Goal: Task Accomplishment & Management: Manage account settings

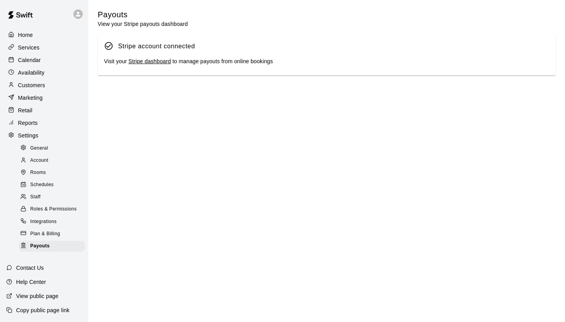
click at [44, 83] on p "Customers" at bounding box center [31, 85] width 27 height 8
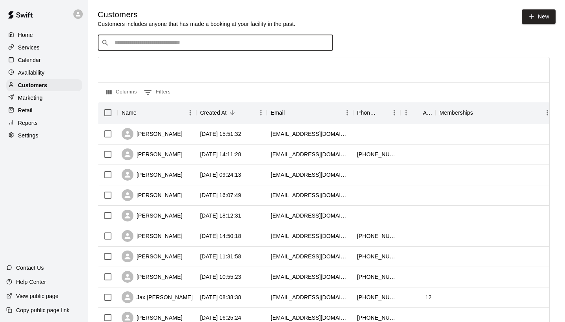
click at [190, 40] on input "Search customers by name or email" at bounding box center [220, 43] width 217 height 8
type input "******"
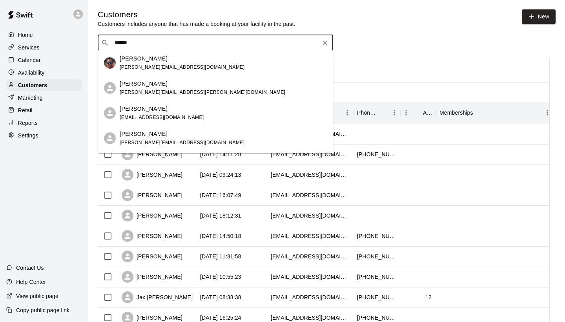
click at [181, 60] on div "[PERSON_NAME] [PERSON_NAME][EMAIL_ADDRESS][DOMAIN_NAME]" at bounding box center [223, 63] width 207 height 17
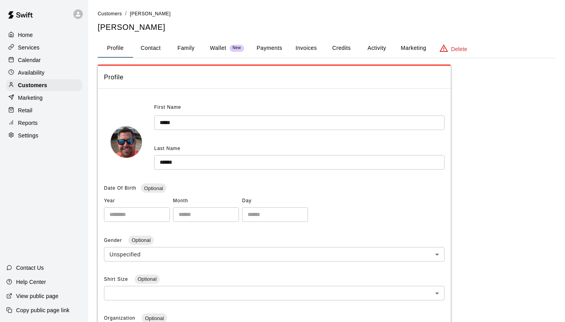
click at [276, 50] on button "Payments" at bounding box center [269, 48] width 38 height 19
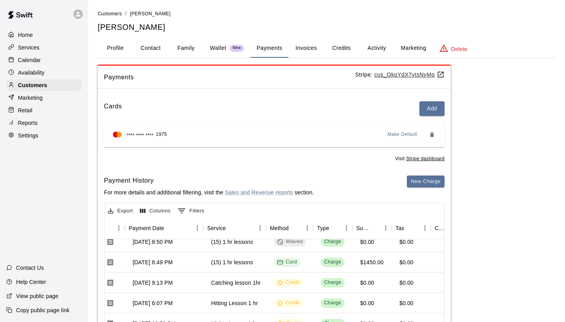
scroll to position [355, 80]
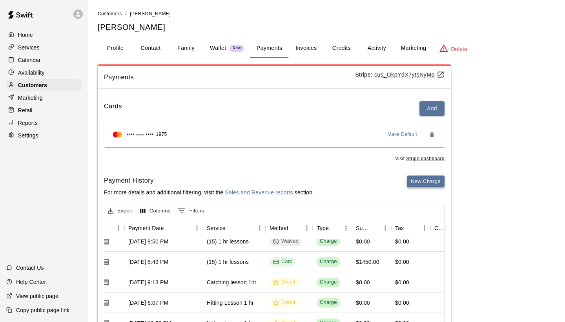
click at [430, 178] on button "New Charge" at bounding box center [426, 181] width 38 height 12
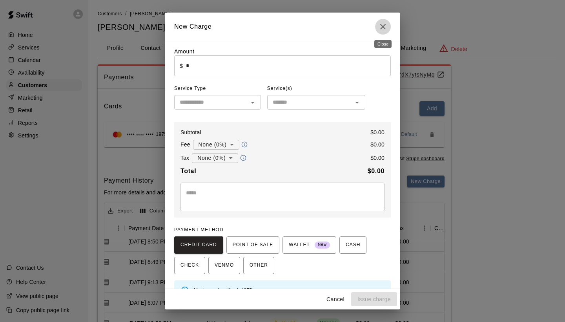
click at [382, 29] on icon "Close" at bounding box center [382, 26] width 9 height 9
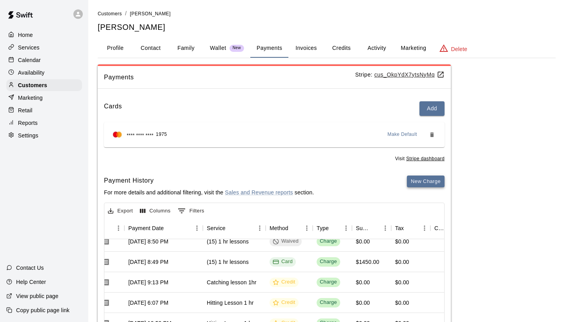
click at [427, 177] on button "New Charge" at bounding box center [426, 181] width 38 height 12
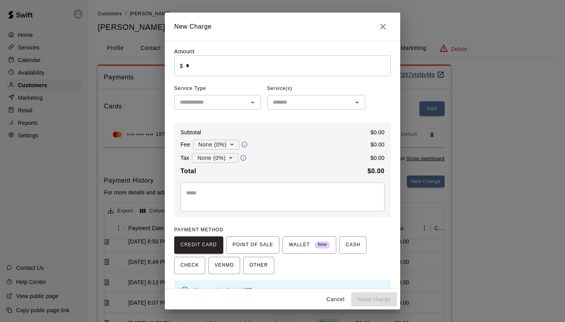
click at [341, 65] on input "*" at bounding box center [288, 65] width 205 height 21
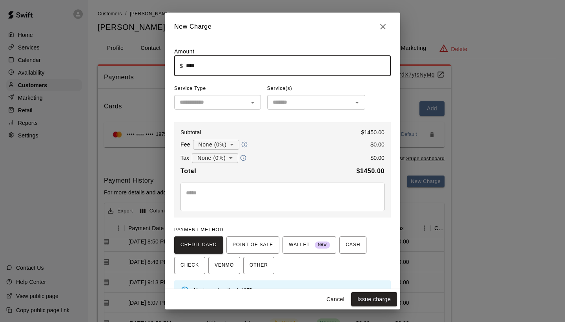
type input "*******"
click at [234, 104] on input "text" at bounding box center [211, 102] width 69 height 10
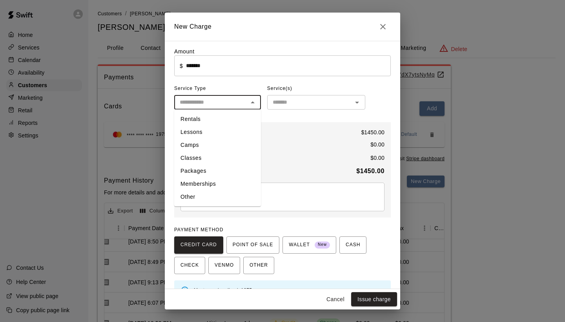
click at [213, 169] on li "Packages" at bounding box center [217, 170] width 87 height 13
type input "********"
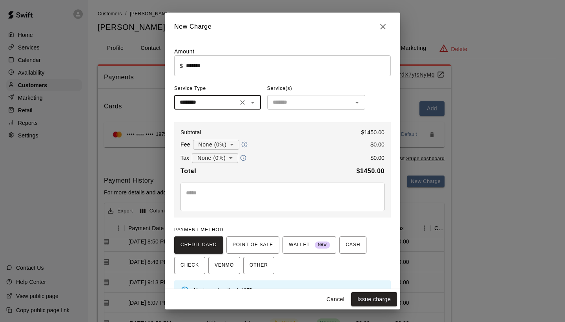
click at [321, 101] on input "text" at bounding box center [310, 102] width 80 height 10
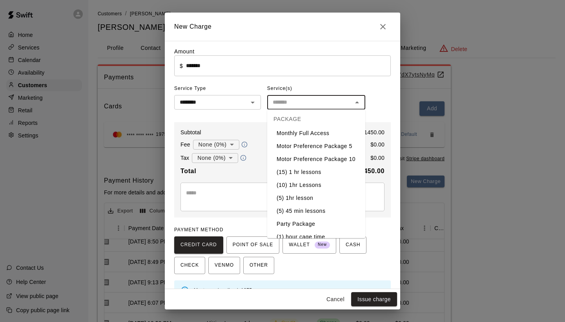
scroll to position [111, 0]
click at [307, 173] on li "(15) 1 hr lessons" at bounding box center [316, 171] width 98 height 13
type input "**********"
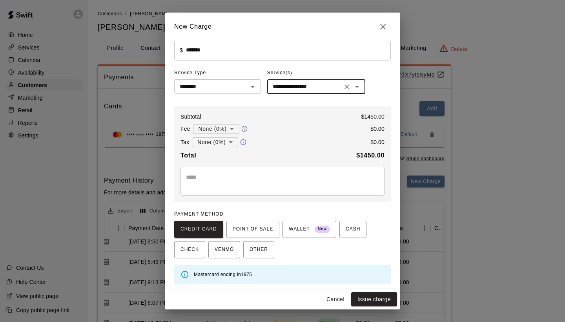
scroll to position [15, 0]
click at [361, 299] on button "Issue charge" at bounding box center [374, 299] width 46 height 15
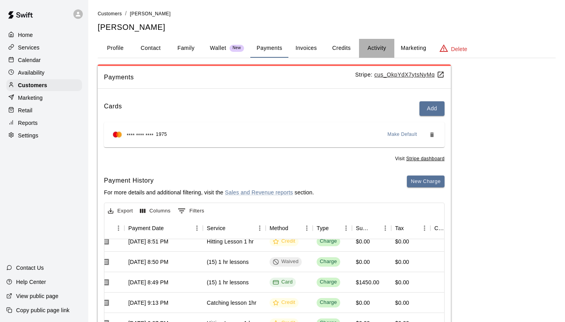
click at [369, 44] on button "Activity" at bounding box center [376, 48] width 35 height 19
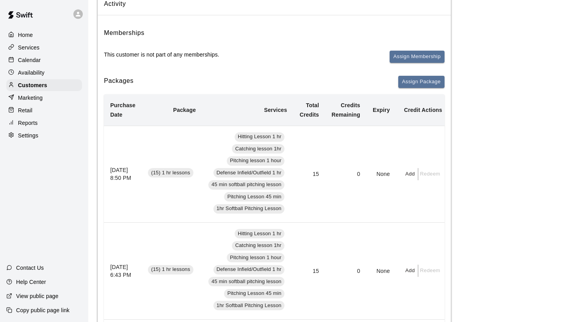
scroll to position [79, 0]
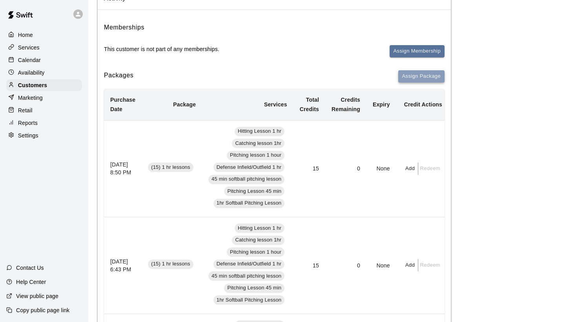
click at [430, 73] on button "Assign Package" at bounding box center [421, 76] width 46 height 12
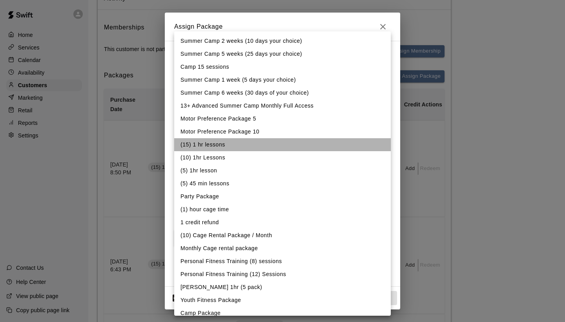
click at [246, 150] on li "(15) 1 hr lessons" at bounding box center [282, 144] width 217 height 13
type input "**********"
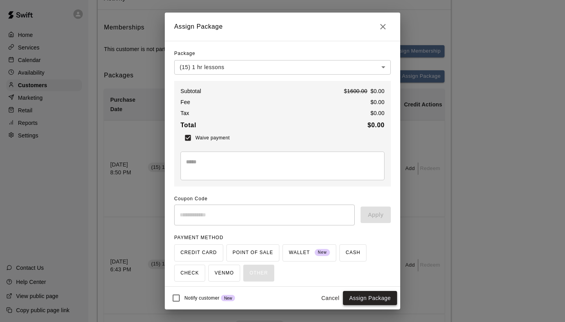
click at [371, 294] on button "Assign Package" at bounding box center [370, 298] width 54 height 15
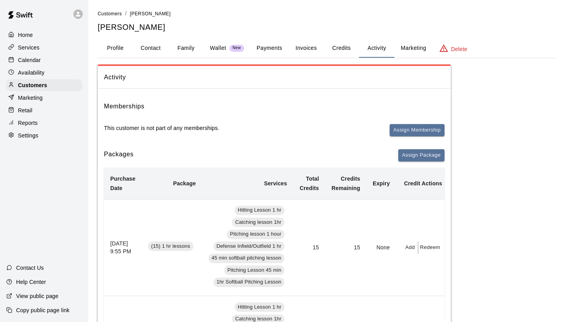
scroll to position [0, 0]
click at [35, 58] on p "Calendar" at bounding box center [29, 60] width 23 height 8
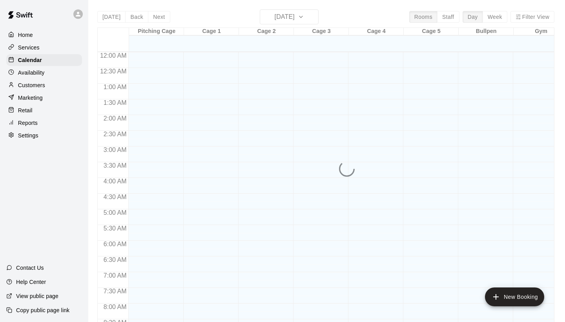
scroll to position [452, 0]
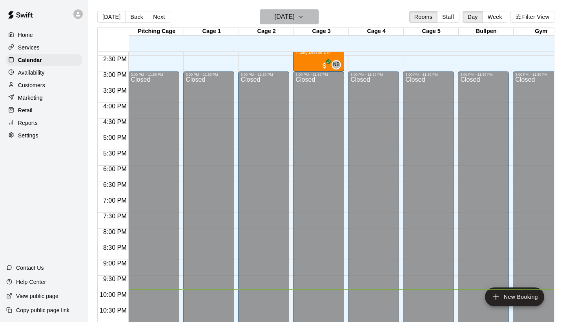
click at [304, 16] on icon "button" at bounding box center [301, 16] width 6 height 9
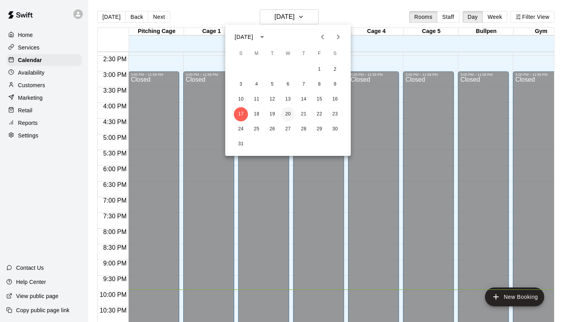
click at [286, 113] on button "20" at bounding box center [288, 114] width 14 height 14
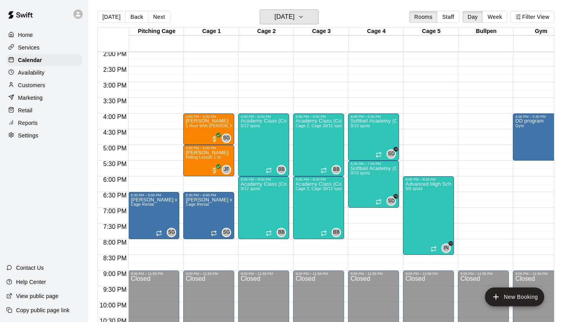
scroll to position [438, 0]
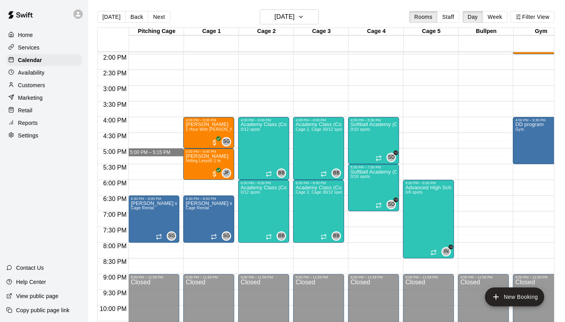
drag, startPoint x: 157, startPoint y: 150, endPoint x: 160, endPoint y: 155, distance: 5.6
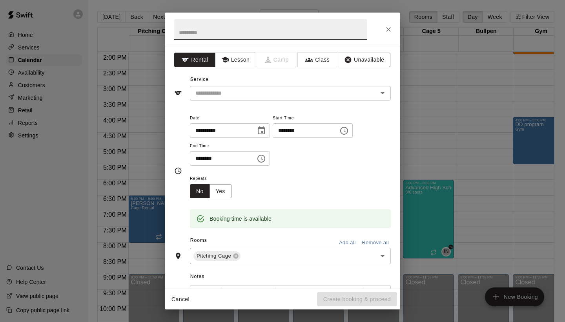
click at [389, 32] on icon "Close" at bounding box center [389, 30] width 8 height 8
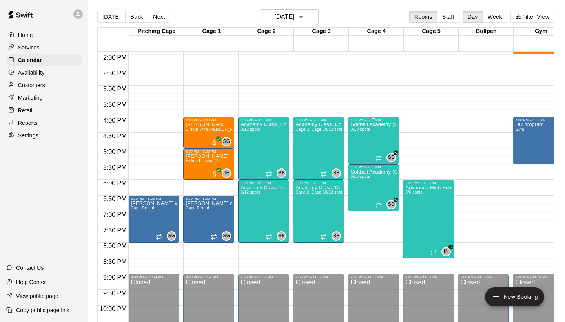
click at [374, 138] on div "Softball Academy (Copy) 0/10 spots" at bounding box center [373, 283] width 46 height 322
click at [359, 166] on icon "delete" at bounding box center [358, 167] width 5 height 7
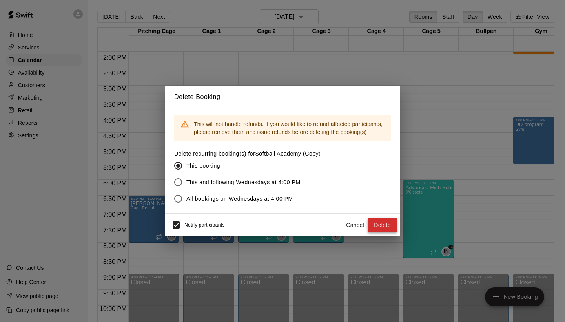
click at [376, 224] on button "Delete" at bounding box center [382, 225] width 29 height 15
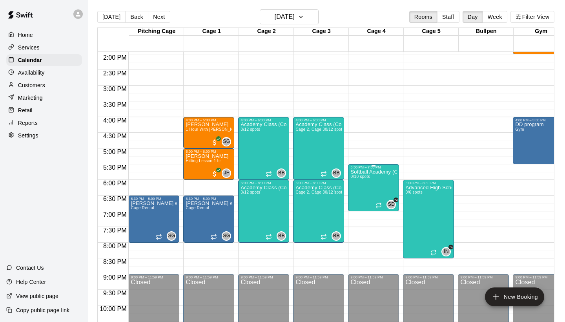
click at [357, 199] on img "edit" at bounding box center [358, 196] width 9 height 9
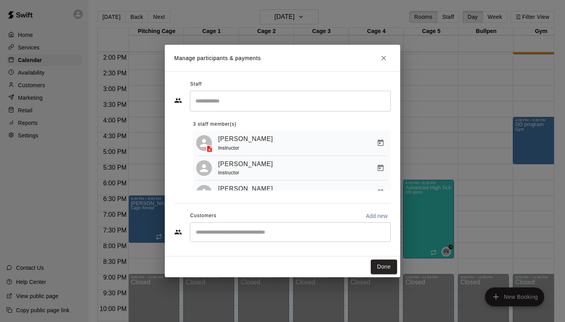
click at [382, 73] on div "Staff ​ 3 staff member(s) [PERSON_NAME] Instructor [PERSON_NAME] Instructor [PE…" at bounding box center [282, 163] width 235 height 185
click at [384, 58] on icon "Close" at bounding box center [383, 58] width 5 height 5
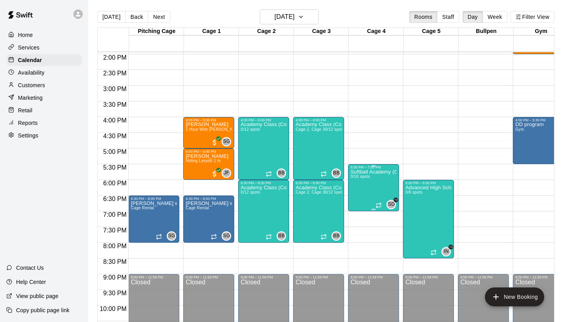
click at [359, 217] on icon "delete" at bounding box center [358, 215] width 5 height 7
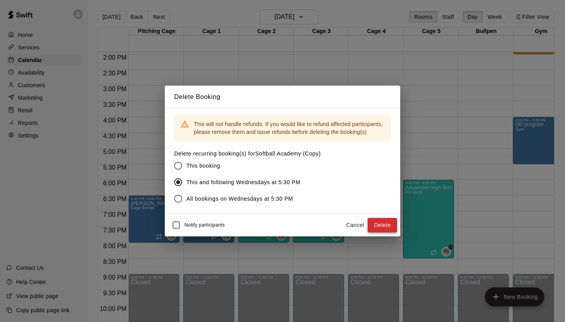
click at [381, 229] on button "Delete" at bounding box center [382, 225] width 29 height 15
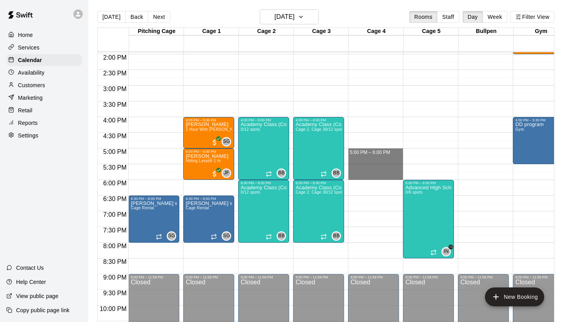
drag, startPoint x: 373, startPoint y: 150, endPoint x: 373, endPoint y: 180, distance: 29.4
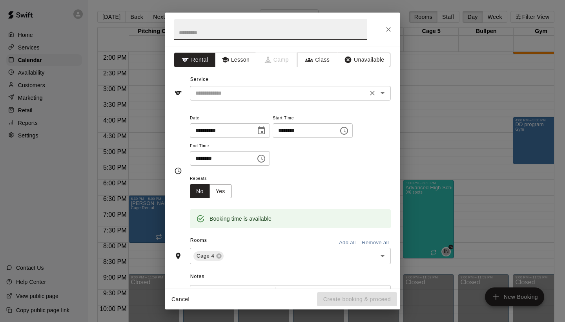
click at [279, 91] on input "text" at bounding box center [278, 93] width 173 height 10
click at [245, 57] on button "Lesson" at bounding box center [235, 60] width 41 height 15
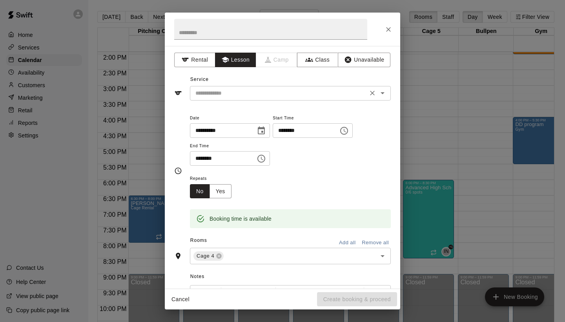
click at [242, 95] on input "text" at bounding box center [278, 93] width 173 height 10
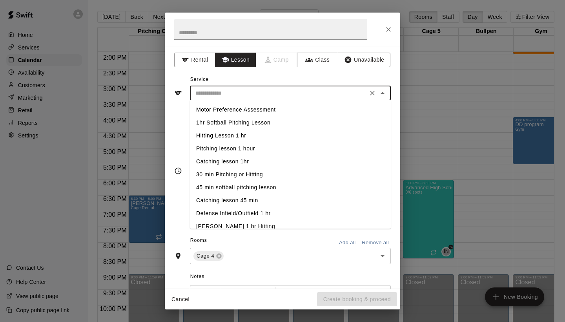
click at [236, 134] on li "Hitting Lesson 1 hr" at bounding box center [290, 135] width 201 height 13
type input "**********"
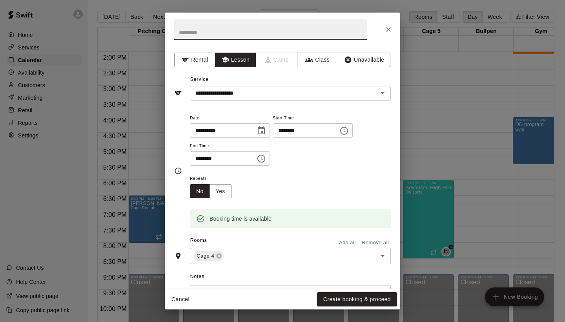
click at [207, 30] on input "text" at bounding box center [270, 29] width 193 height 21
type input "**********"
drag, startPoint x: 207, startPoint y: 30, endPoint x: 359, endPoint y: 297, distance: 307.2
click at [359, 297] on button "Create booking & proceed" at bounding box center [357, 299] width 80 height 15
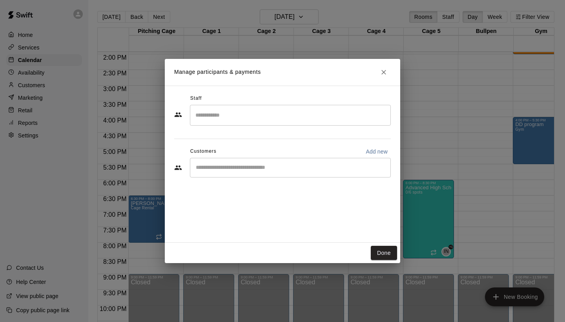
click at [266, 100] on div "Staff" at bounding box center [282, 98] width 217 height 13
click at [264, 105] on div "​" at bounding box center [290, 115] width 201 height 21
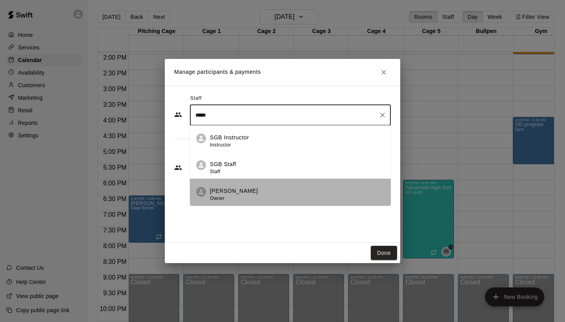
click at [246, 196] on div "[PERSON_NAME] Owner" at bounding box center [234, 194] width 48 height 15
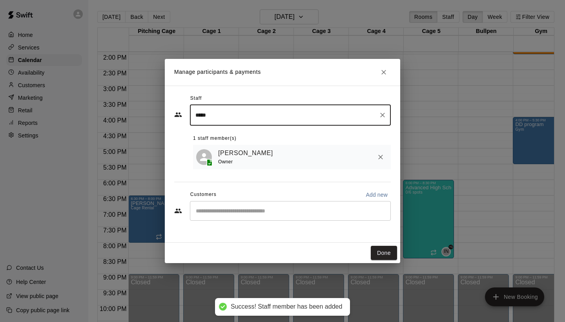
type input "*****"
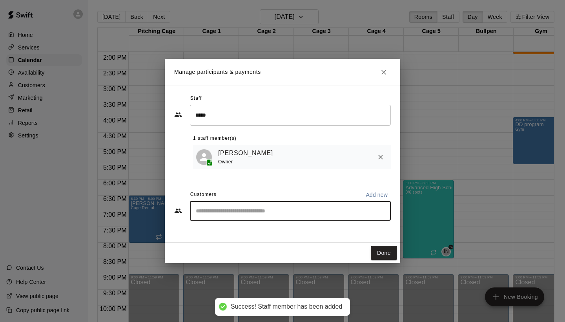
click at [248, 212] on input "Start typing to search customers..." at bounding box center [290, 211] width 194 height 8
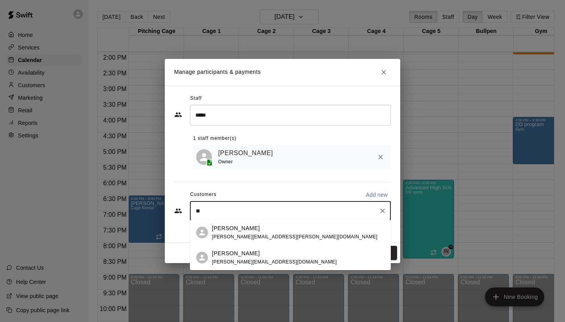
type input "*"
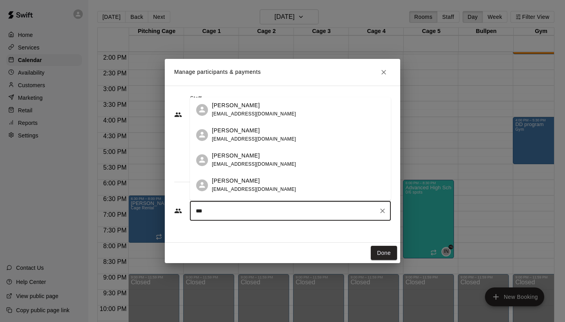
click at [215, 210] on input "***" at bounding box center [284, 211] width 182 height 8
type input "*******"
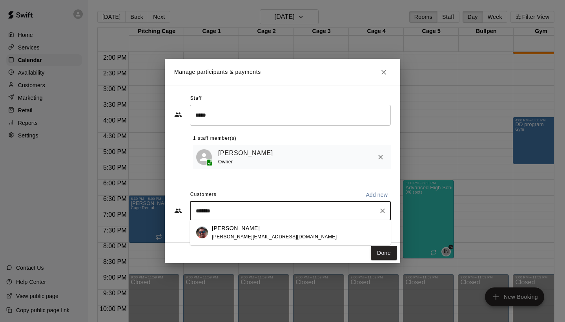
click at [240, 228] on p "[PERSON_NAME]" at bounding box center [236, 228] width 48 height 8
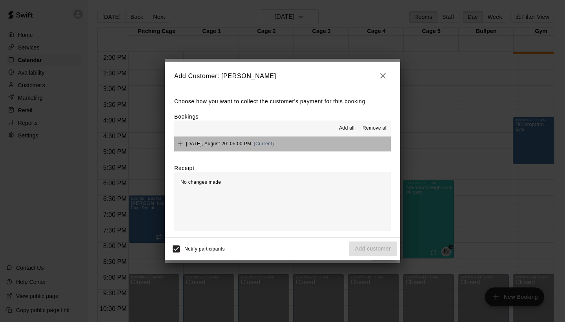
click at [240, 145] on span "[DATE], August 20: 05:00 PM" at bounding box center [219, 143] width 66 height 5
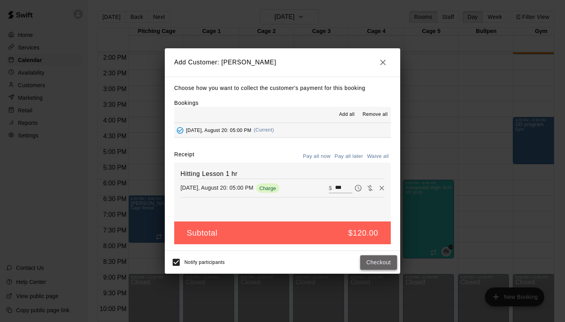
click at [373, 260] on button "Checkout" at bounding box center [378, 262] width 37 height 15
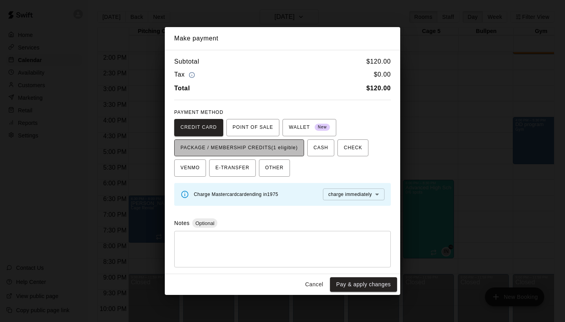
click at [253, 148] on span "PACKAGE / MEMBERSHIP CREDITS (1 eligible)" at bounding box center [239, 148] width 117 height 13
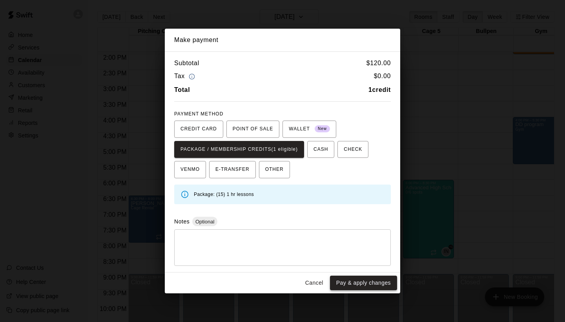
click at [363, 280] on button "Pay & apply changes" at bounding box center [363, 282] width 67 height 15
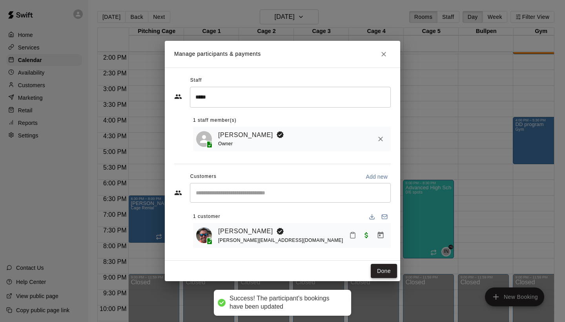
click at [387, 269] on button "Done" at bounding box center [384, 271] width 26 height 15
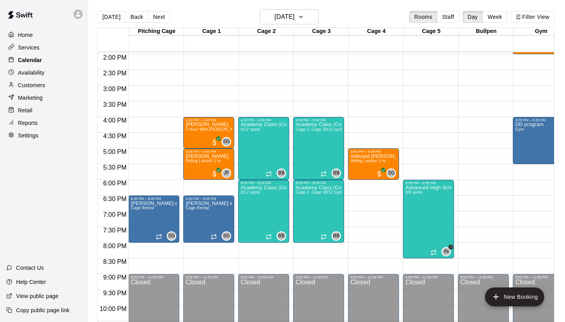
click at [38, 57] on p "Calendar" at bounding box center [30, 60] width 24 height 8
click at [35, 119] on p "Reports" at bounding box center [28, 123] width 20 height 8
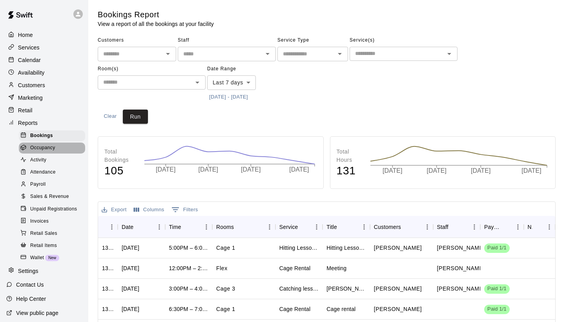
click at [49, 149] on span "Occupancy" at bounding box center [42, 148] width 25 height 8
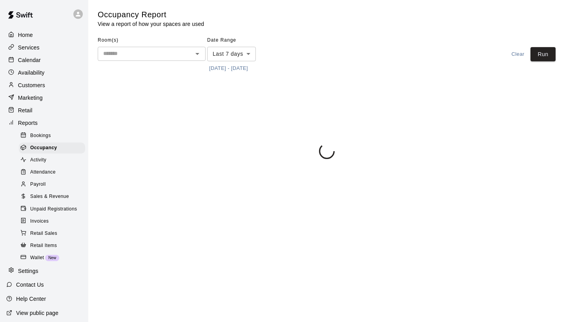
click at [252, 54] on body "Home Services Calendar Availability Customers Marketing Retail Reports Bookings…" at bounding box center [282, 81] width 565 height 162
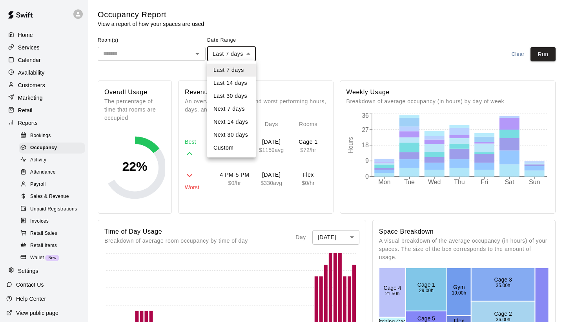
click at [294, 44] on div at bounding box center [282, 161] width 565 height 322
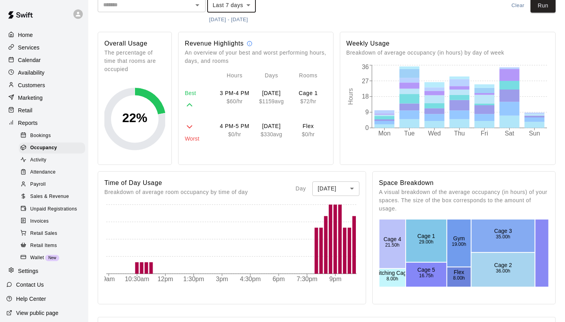
scroll to position [49, 0]
click at [347, 187] on body "Home Services Calendar Availability Customers Marketing Retail Reports Bookings…" at bounding box center [282, 272] width 565 height 643
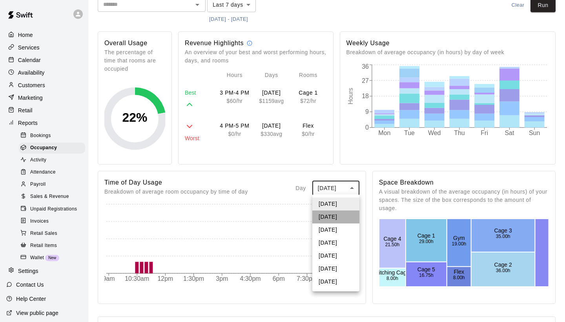
click at [337, 212] on li "[DATE]" at bounding box center [335, 216] width 47 height 13
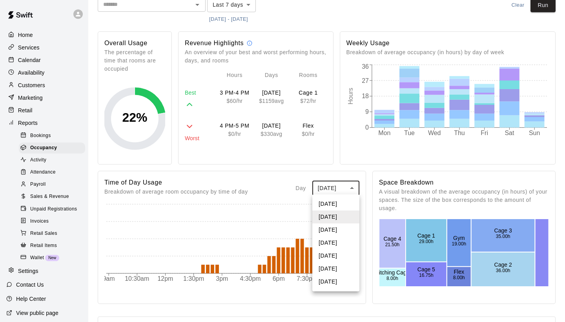
click at [352, 188] on body "Home Services Calendar Availability Customers Marketing Retail Reports Bookings…" at bounding box center [282, 272] width 565 height 643
click at [335, 226] on li "[DATE]" at bounding box center [335, 229] width 47 height 13
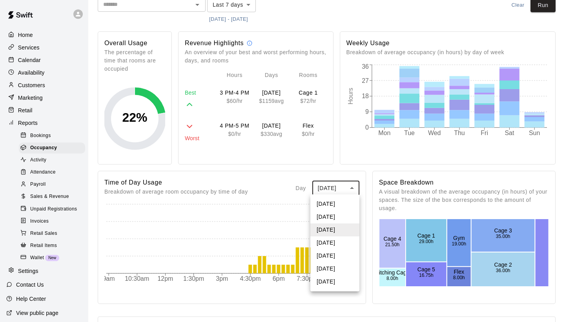
click at [354, 188] on body "Home Services Calendar Availability Customers Marketing Retail Reports Bookings…" at bounding box center [282, 272] width 565 height 643
click at [340, 214] on li "[DATE]" at bounding box center [334, 216] width 49 height 13
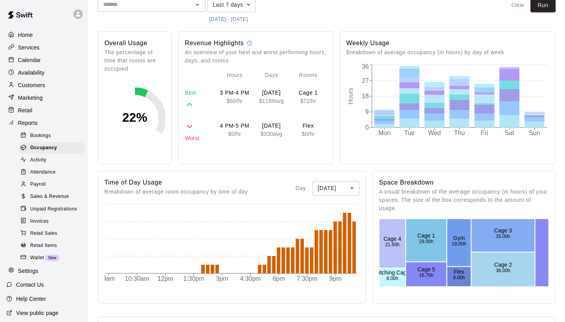
click at [343, 189] on body "Home Services Calendar Availability Customers Marketing Retail Reports Bookings…" at bounding box center [282, 272] width 565 height 643
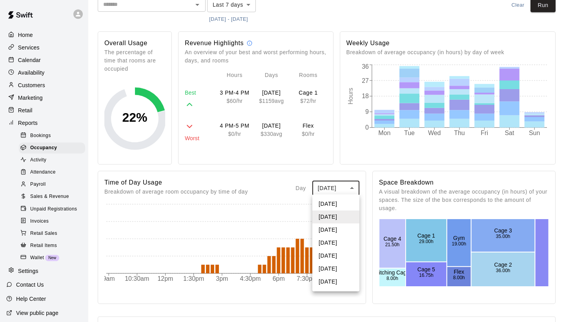
click at [334, 203] on li "[DATE]" at bounding box center [335, 203] width 47 height 13
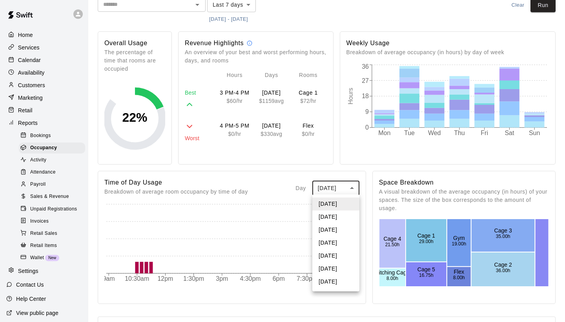
click at [347, 188] on body "Home Services Calendar Availability Customers Marketing Retail Reports Bookings…" at bounding box center [282, 272] width 565 height 643
click at [333, 280] on li "[DATE]" at bounding box center [335, 281] width 47 height 13
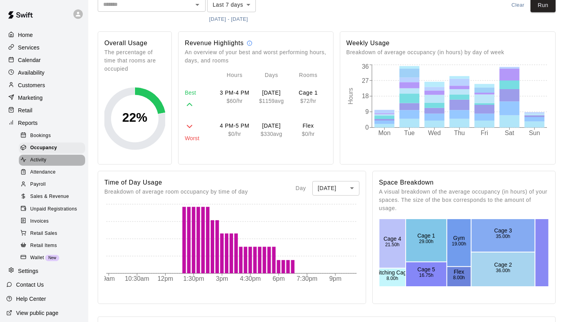
click at [39, 161] on span "Activity" at bounding box center [38, 160] width 16 height 8
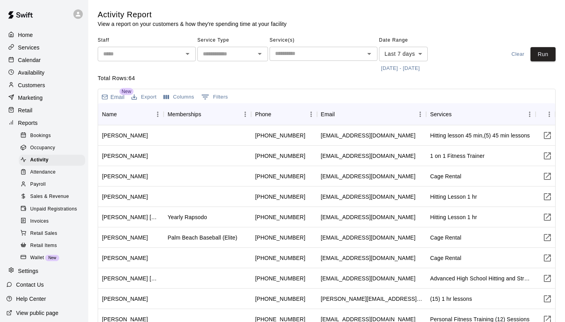
click at [187, 55] on icon "Open" at bounding box center [187, 53] width 9 height 9
click at [240, 82] on div "Total Rows: 64 Email New Export Columns 0 Filters Name Memberships Phone Email …" at bounding box center [327, 218] width 458 height 289
click at [261, 58] on icon "Open" at bounding box center [259, 53] width 9 height 9
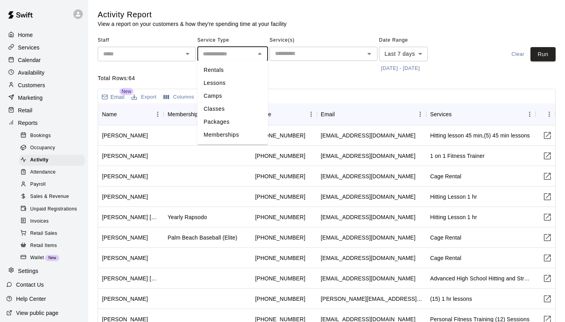
click at [228, 87] on li "Lessons" at bounding box center [232, 83] width 71 height 13
type input "*******"
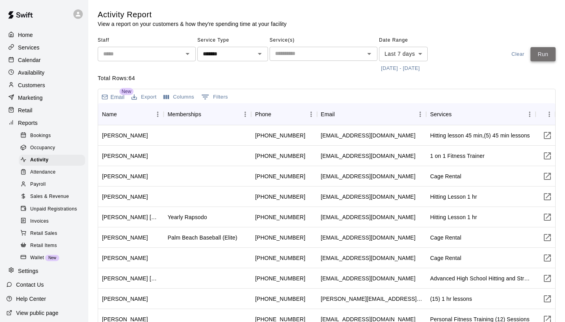
click at [538, 54] on button "Run" at bounding box center [543, 54] width 25 height 15
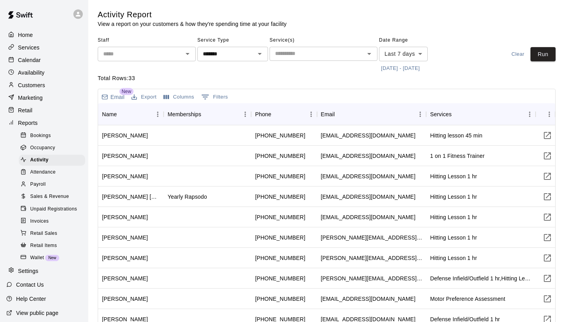
click at [48, 135] on span "Bookings" at bounding box center [40, 136] width 21 height 8
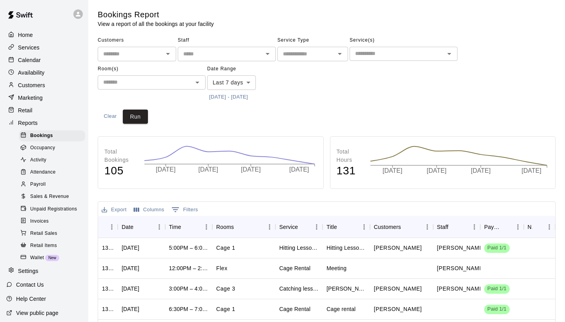
click at [251, 82] on body "Home Services Calendar Availability Customers Marketing Retail Reports Bookings…" at bounding box center [282, 239] width 565 height 479
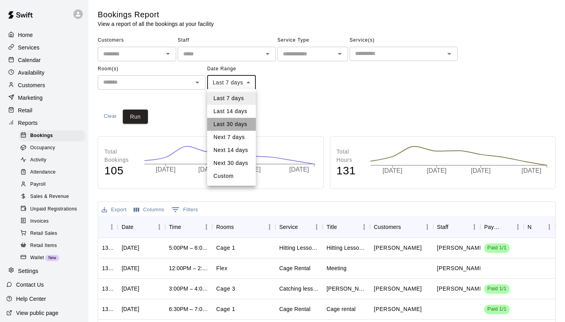
click at [234, 122] on li "Last 30 days" at bounding box center [231, 124] width 49 height 13
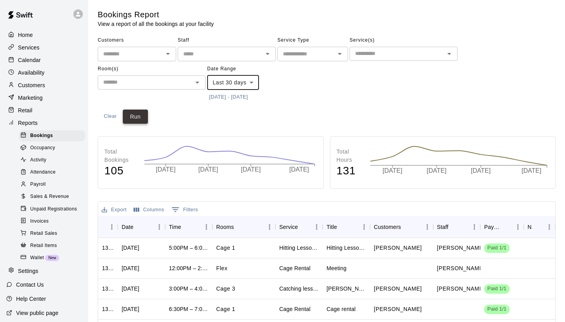
click at [142, 114] on button "Run" at bounding box center [135, 116] width 25 height 15
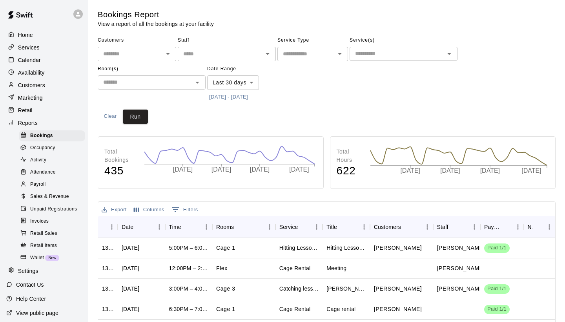
click at [252, 80] on body "Home Services Calendar Availability Customers Marketing Retail Reports Bookings…" at bounding box center [282, 239] width 565 height 479
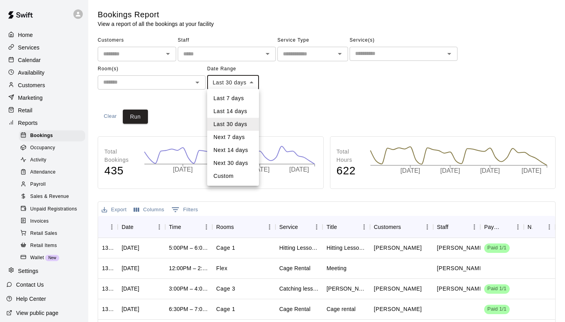
click at [241, 112] on li "Last 14 days" at bounding box center [233, 111] width 52 height 13
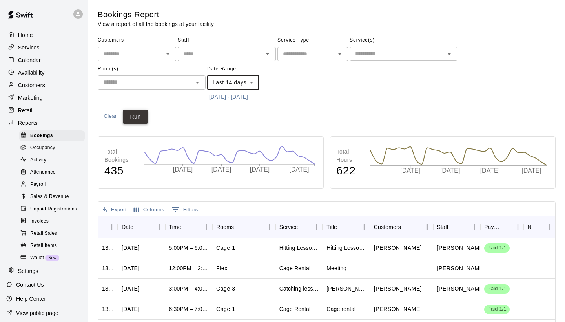
click at [140, 119] on button "Run" at bounding box center [135, 116] width 25 height 15
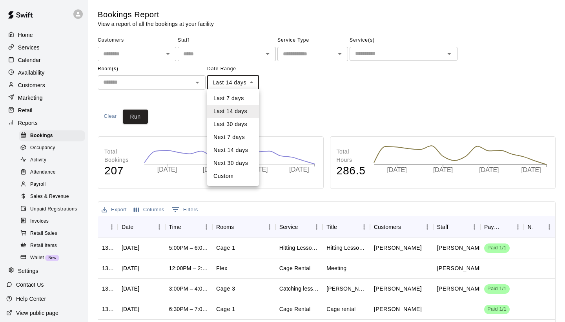
click at [255, 82] on body "Home Services Calendar Availability Customers Marketing Retail Reports Bookings…" at bounding box center [282, 239] width 565 height 479
click at [245, 102] on li "Last 7 days" at bounding box center [233, 98] width 52 height 13
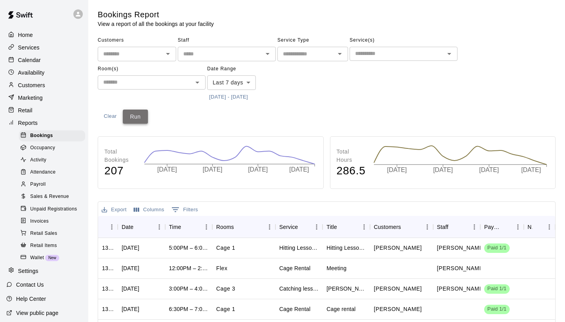
click at [138, 112] on button "Run" at bounding box center [135, 116] width 25 height 15
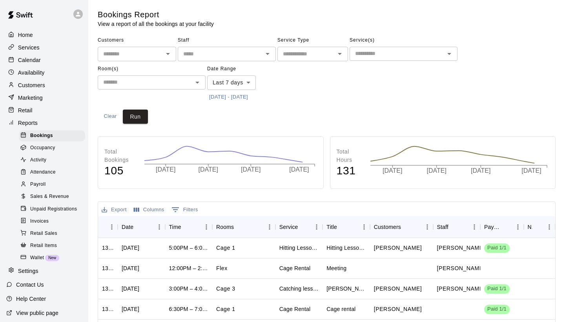
click at [246, 81] on body "Home Services Calendar Availability Customers Marketing Retail Reports Bookings…" at bounding box center [282, 239] width 565 height 479
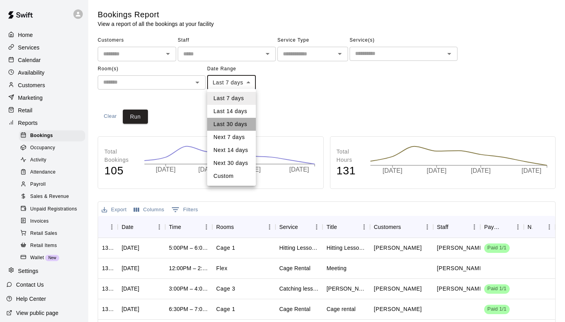
click at [234, 123] on li "Last 30 days" at bounding box center [231, 124] width 49 height 13
type input "*****"
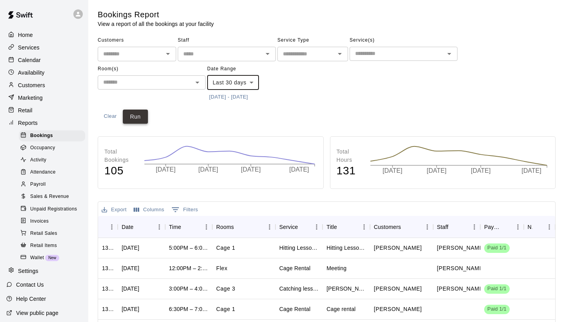
click at [144, 114] on button "Run" at bounding box center [135, 116] width 25 height 15
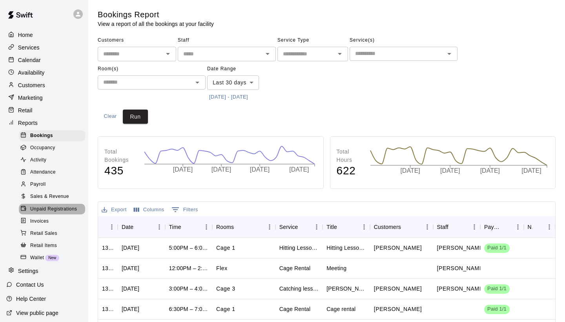
click at [63, 205] on span "Unpaid Registrations" at bounding box center [53, 209] width 47 height 8
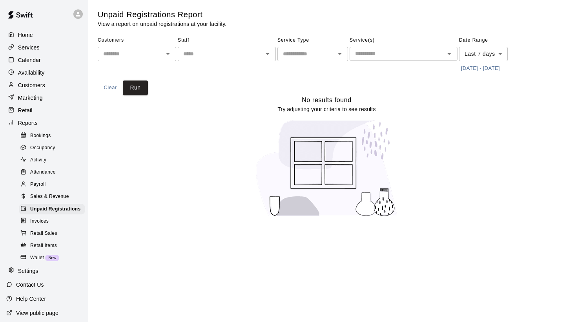
click at [60, 193] on span "Sales & Revenue" at bounding box center [49, 197] width 39 height 8
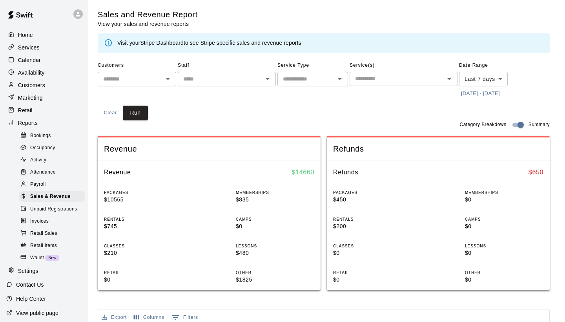
click at [40, 85] on p "Customers" at bounding box center [31, 85] width 27 height 8
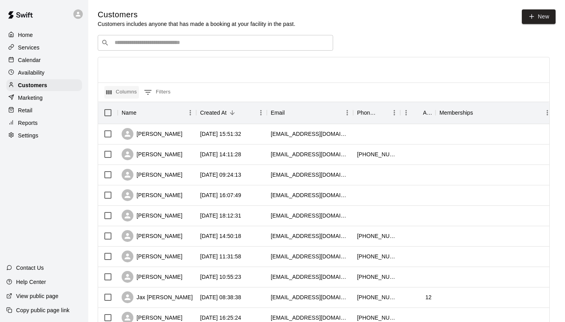
click at [116, 93] on button "Columns" at bounding box center [121, 92] width 35 height 13
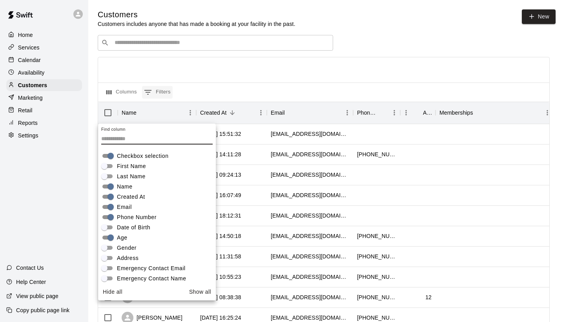
click at [162, 91] on button "0 Filters" at bounding box center [157, 92] width 31 height 13
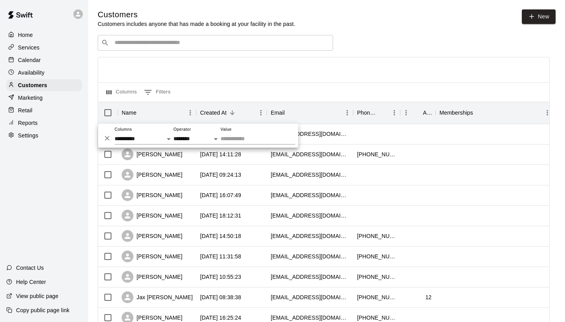
click at [246, 76] on div at bounding box center [323, 69] width 451 height 25
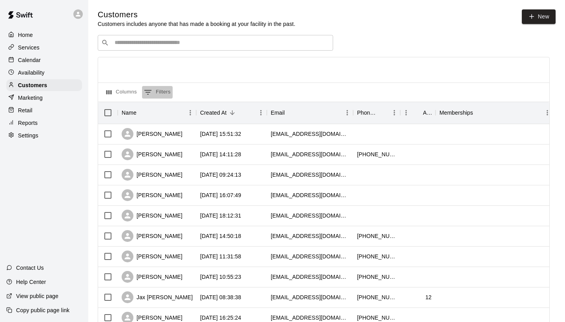
click at [158, 93] on button "0 Filters" at bounding box center [157, 92] width 31 height 13
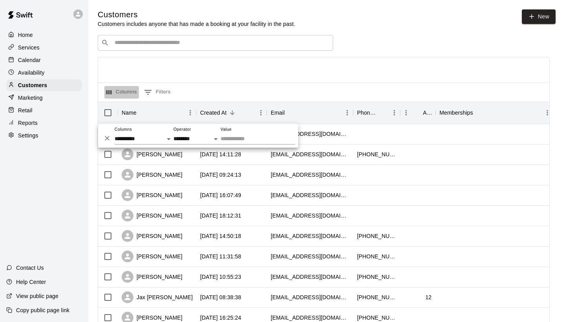
click at [124, 89] on button "Columns" at bounding box center [121, 92] width 35 height 13
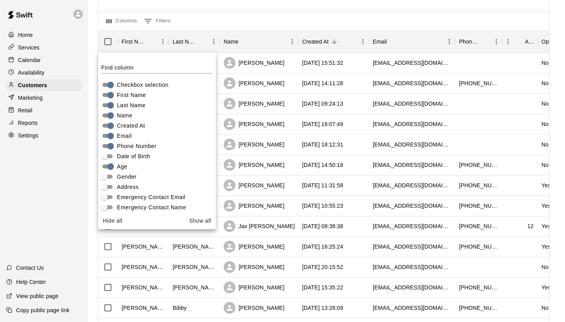
scroll to position [60, 0]
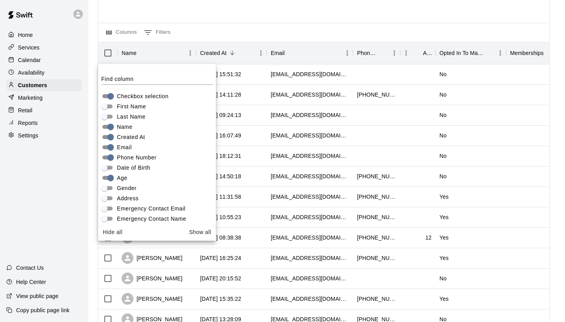
click at [295, 30] on div "Columns 0 Filters" at bounding box center [323, 32] width 451 height 19
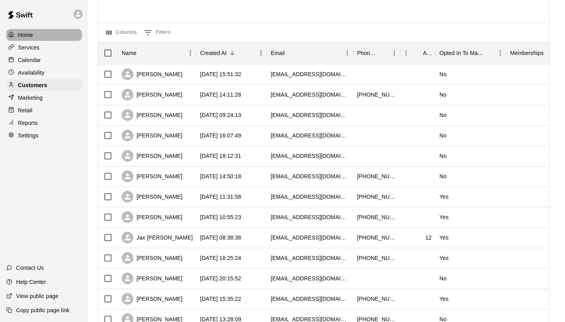
click at [33, 34] on div "Home" at bounding box center [44, 35] width 76 height 12
